Goal: Task Accomplishment & Management: Complete application form

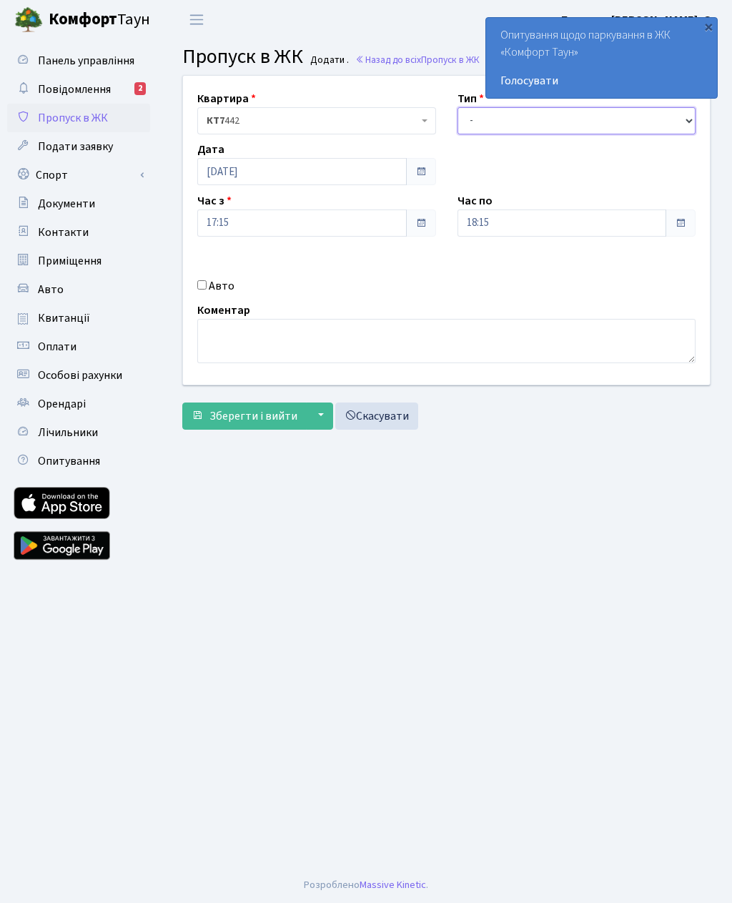
click at [522, 115] on select "- Доставка Таксі Гості Сервіс" at bounding box center [576, 120] width 239 height 27
select select "3"
click at [543, 224] on input "18:15" at bounding box center [561, 222] width 209 height 27
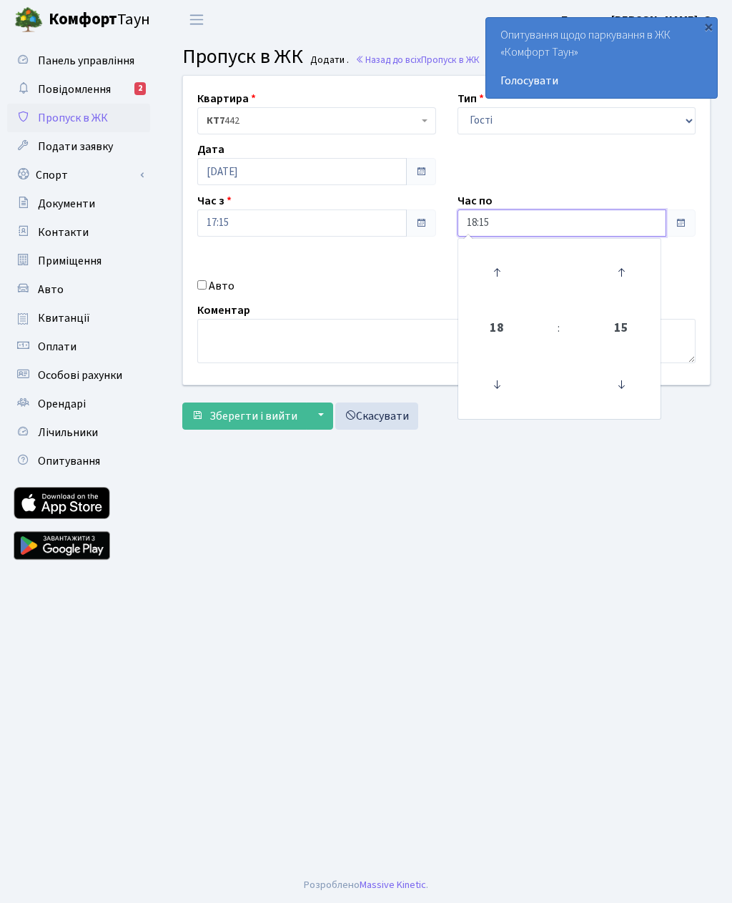
click at [508, 266] on icon at bounding box center [496, 272] width 39 height 39
click at [510, 275] on icon at bounding box center [496, 272] width 39 height 39
click at [512, 274] on icon at bounding box center [496, 272] width 39 height 39
click at [507, 274] on icon at bounding box center [496, 272] width 39 height 39
type input "22:15"
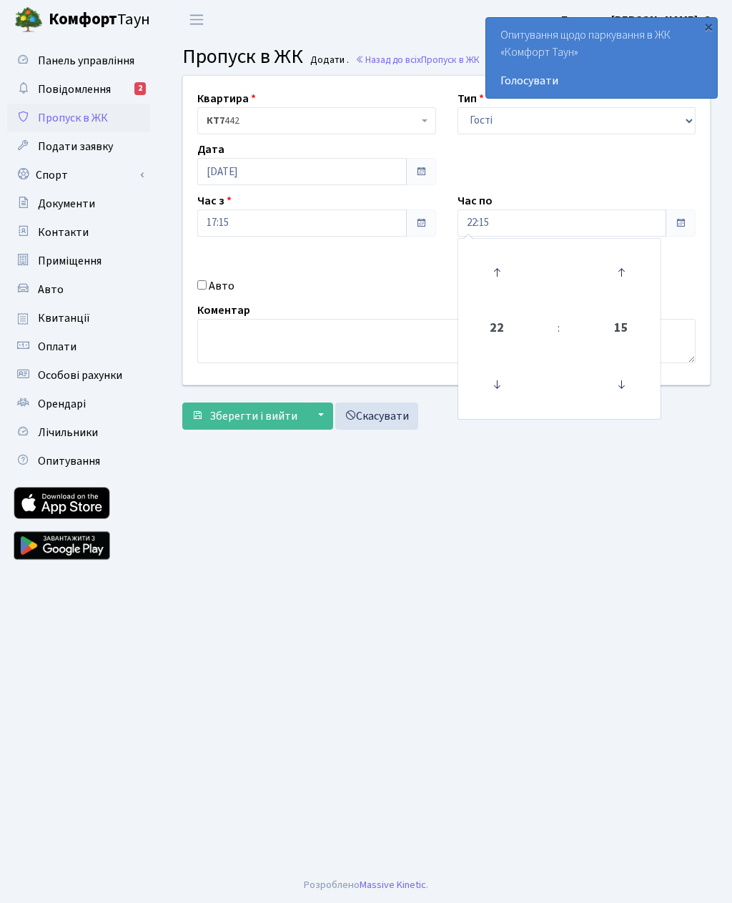
click at [212, 279] on label "Авто" at bounding box center [222, 285] width 26 height 17
click at [207, 280] on input "Авто" at bounding box center [201, 284] width 9 height 9
checkbox input "true"
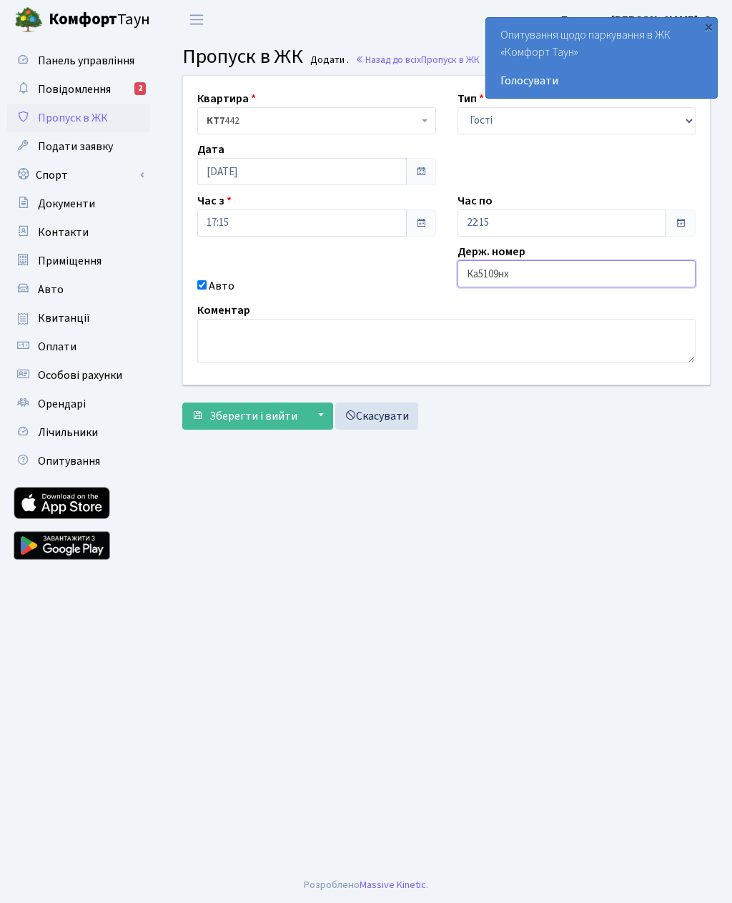
type input "Ка5109нх"
click at [525, 545] on main "Admin Пропуск в ЖК Додати Пропуск в ЖК Додати . Назад до всіх Пропуск в ЖК Квар…" at bounding box center [446, 453] width 571 height 828
click at [274, 424] on button "Зберегти і вийти" at bounding box center [244, 415] width 124 height 27
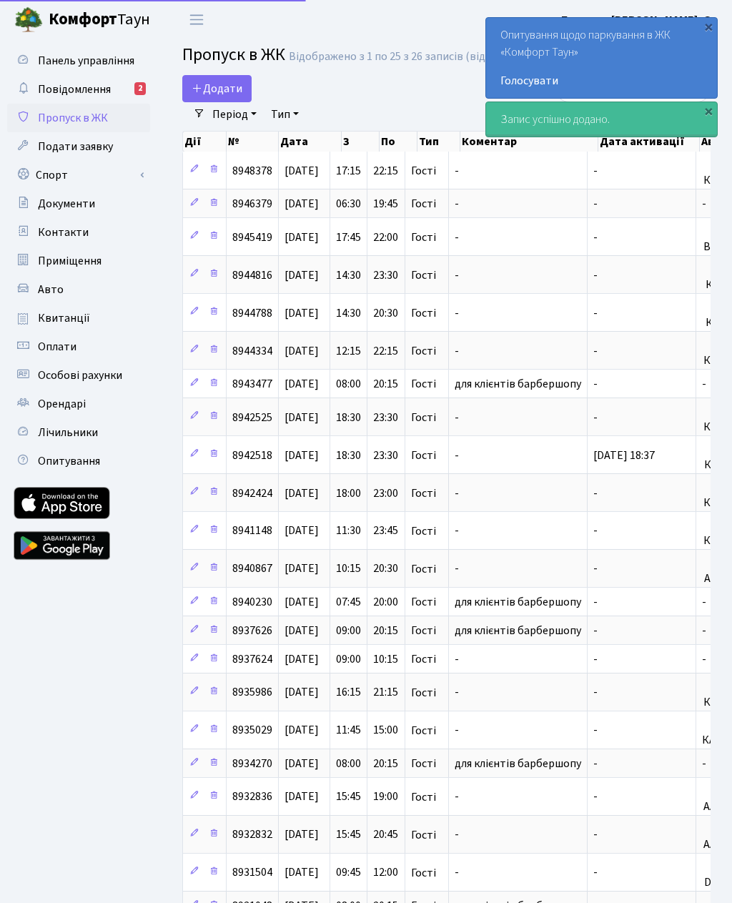
select select "25"
